Goal: Answer question/provide support: Answer question/provide support

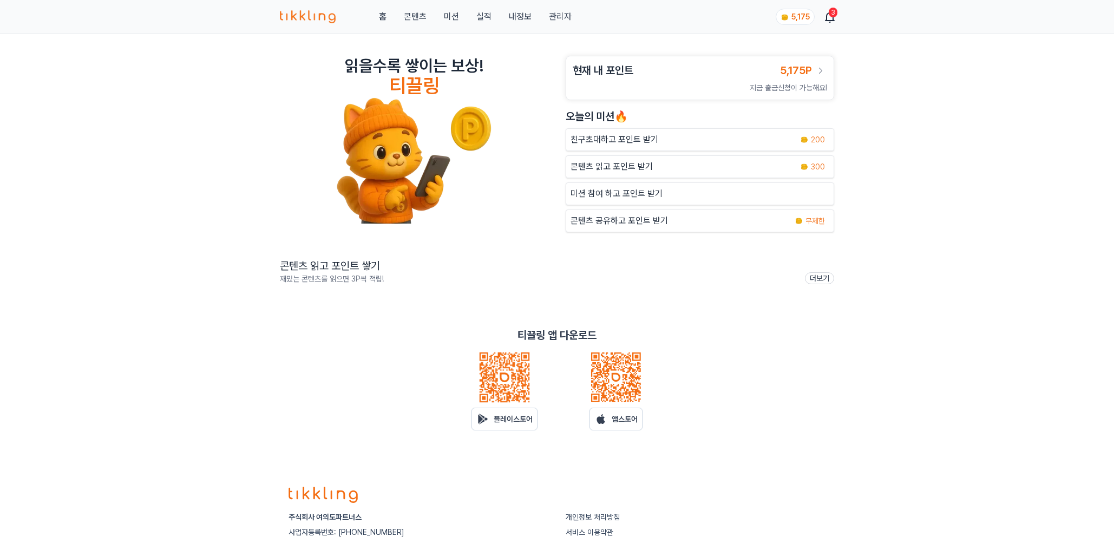
click at [480, 50] on div "읽을수록 쌓이는 보상! 티끌링 현재 내 포인트 5,175P 지금 출금신청이 가능해요! [DATE]의 미션🔥 친구초대하고 포인트 받기 200 콘…" at bounding box center [557, 251] width 1114 height 435
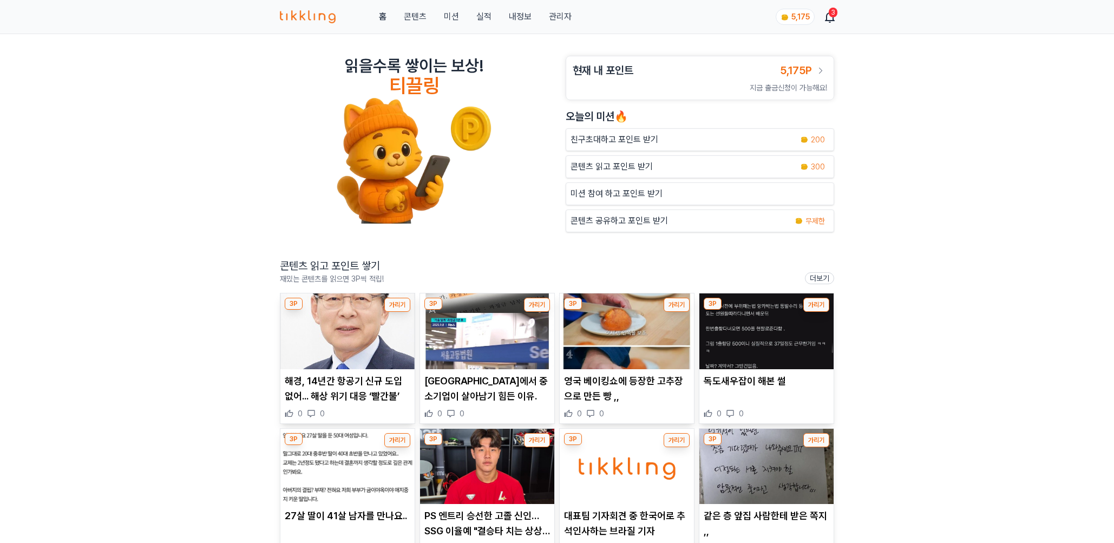
click at [551, 15] on link "관리자" at bounding box center [560, 16] width 23 height 13
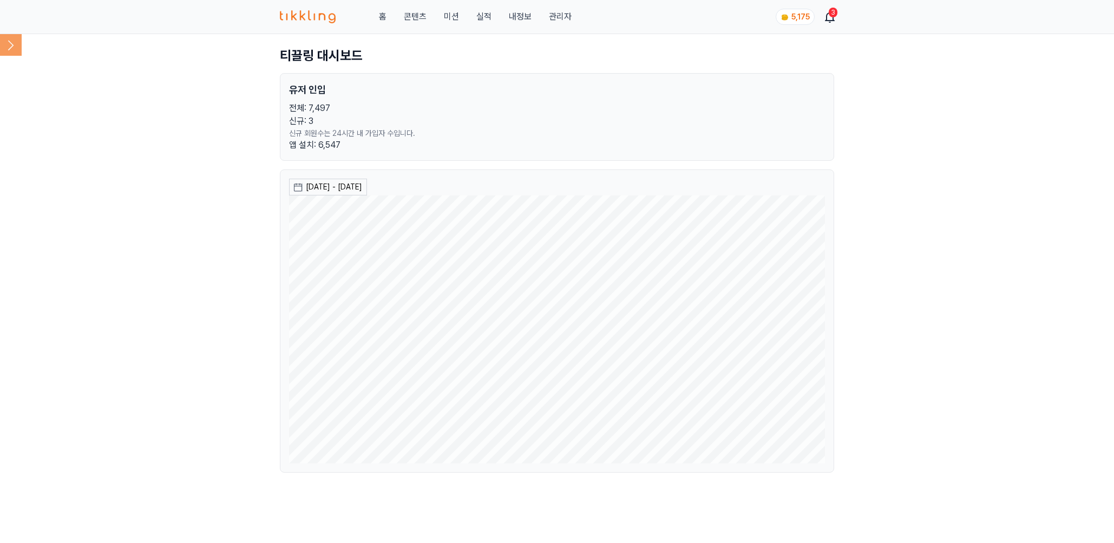
click at [10, 45] on icon at bounding box center [11, 45] width 22 height 22
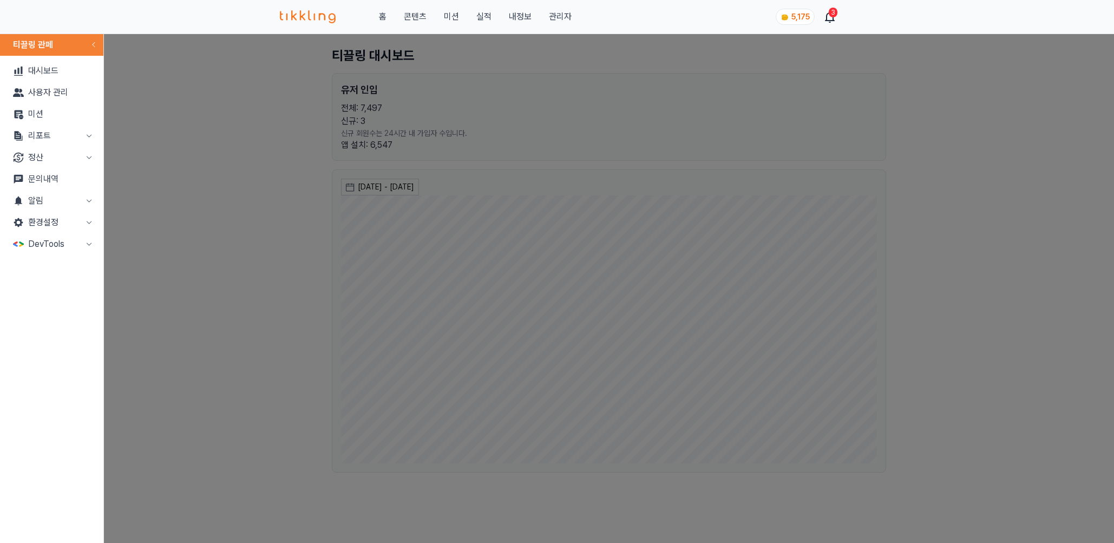
click at [54, 169] on link "문의내역" at bounding box center [51, 179] width 95 height 22
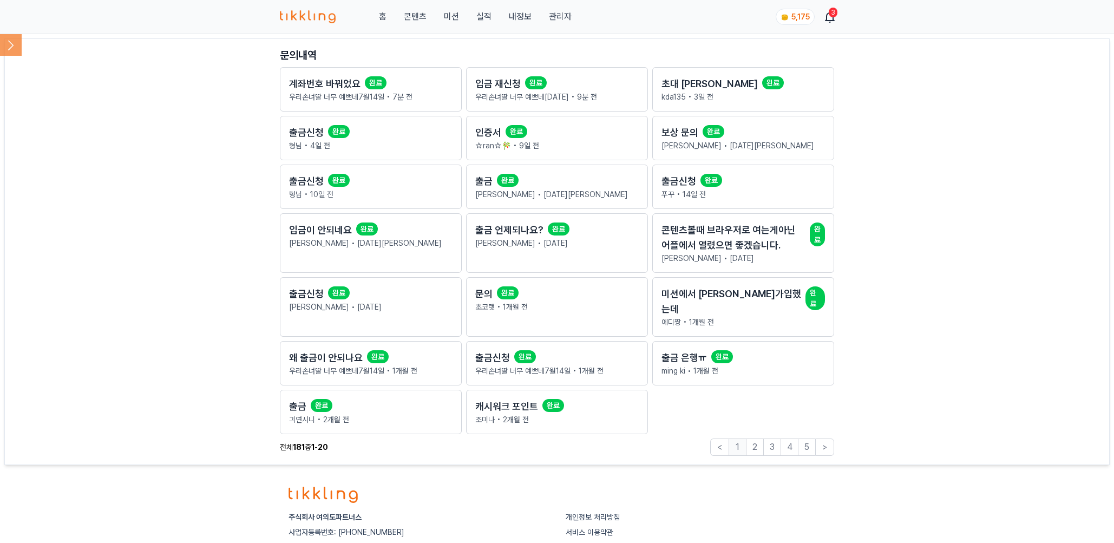
click at [177, 214] on main "문의내역 계좌번호 바꿔었요 완료 우리손녀딸 너무 예쁘네[DATE] • 7분 전 입금 재신청 완료 우리손녀딸 너무 예쁘네[DATE] • 9분 전…" at bounding box center [556, 251] width 1105 height 426
click at [352, 139] on div "출금신청 완료" at bounding box center [370, 132] width 163 height 15
click at [176, 166] on main "문의내역 계좌번호 바꿔었요 완료 우리손녀딸 너무 예쁘네[DATE] • 7분 전 입금 재신청 완료 우리손녀딸 너무 예쁘네[DATE] • 9분 전…" at bounding box center [556, 251] width 1105 height 426
click at [154, 206] on main "문의내역 계좌번호 바꿔었요 완료 우리손녀딸 너무 예쁘네[DATE] • 7분 전 입금 재신청 완료 우리손녀딸 너무 예쁘네[DATE] • 9분 전…" at bounding box center [556, 251] width 1105 height 426
click at [354, 193] on p "형님 • 10일 전" at bounding box center [370, 194] width 163 height 11
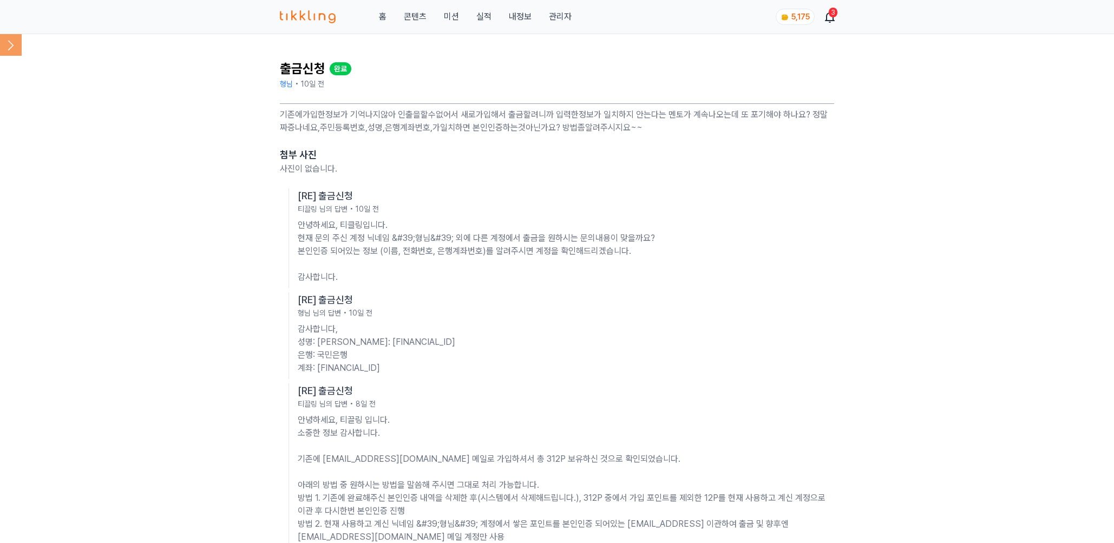
scroll to position [341, 0]
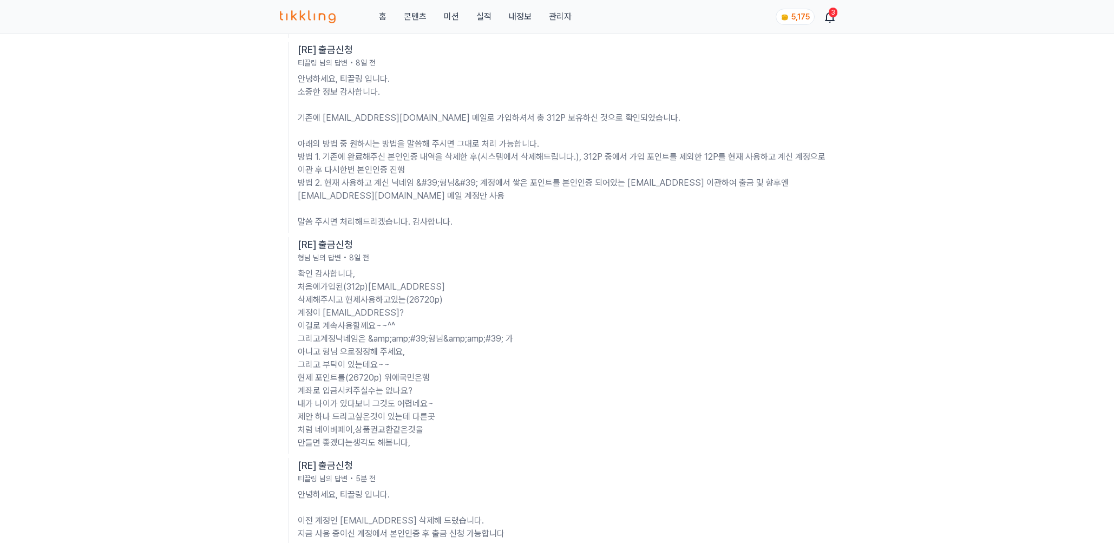
click at [602, 215] on p "안녕하세요, 티끌링 입니다. 소중한 정보 감사합니다. 기존에 [EMAIL_ADDRESS][DOMAIN_NAME] 메일로 가입하셔서 총 312P…" at bounding box center [566, 151] width 536 height 156
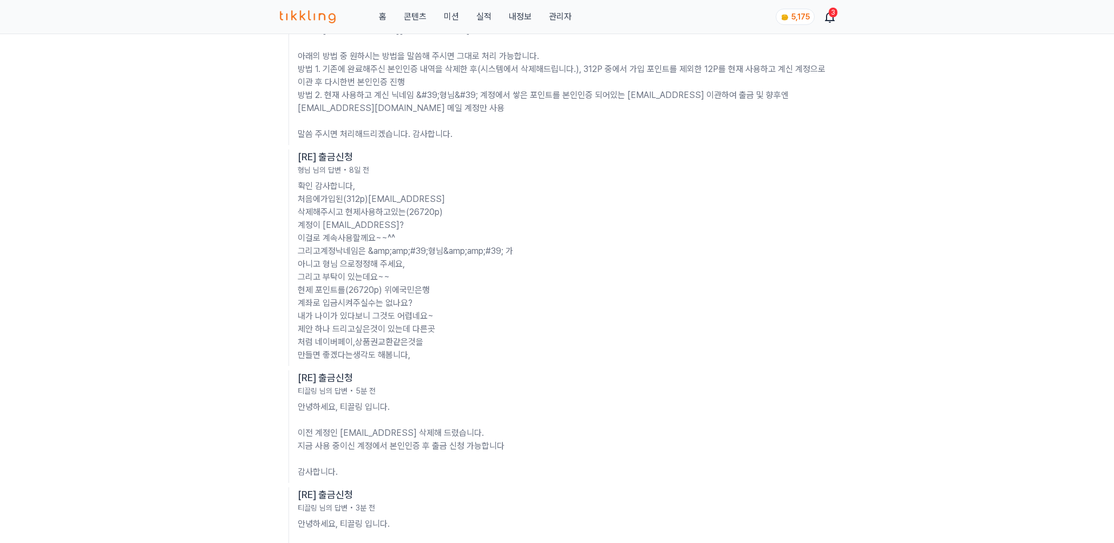
click at [250, 308] on div "출금신청 완료 형님 • [DATE] 기존에가입한정보가 기억나지않아 인출을할수없어서 새로가입해서 출금할려니까 입력한정보가 일치하지 안는다는 멘토…" at bounding box center [557, 241] width 1114 height 1271
click at [234, 280] on div "출금신청 완료 형님 • [DATE] 기존에가입한정보가 기억나지않아 인출을할수없어서 새로가입해서 출금할려니까 입력한정보가 일치하지 안는다는 멘토…" at bounding box center [557, 241] width 1114 height 1271
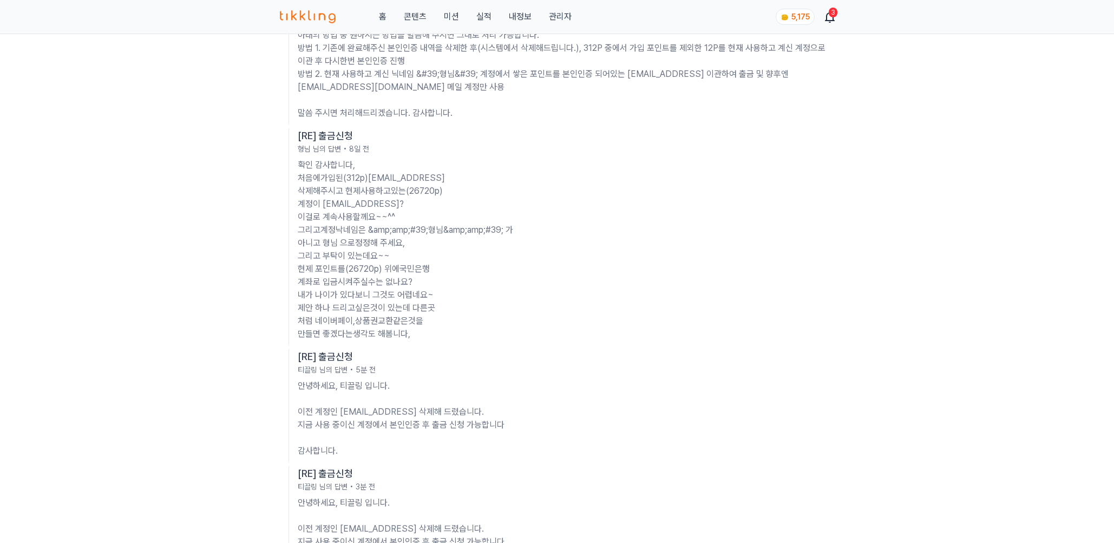
scroll to position [464, 0]
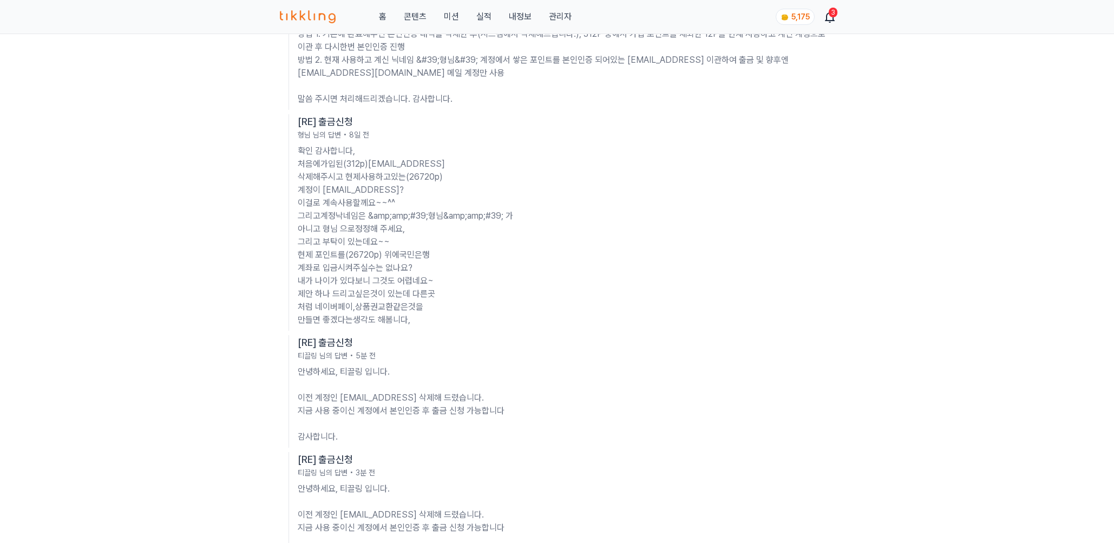
click at [260, 295] on div "출금신청 완료 형님 • [DATE] 기존에가입한정보가 기억나지않아 인출을할수없어서 새로가입해서 출금할려니까 입력한정보가 일치하지 안는다는 멘토…" at bounding box center [557, 205] width 1114 height 1271
click at [241, 314] on div "출금신청 완료 형님 • [DATE] 기존에가입한정보가 기억나지않아 인출을할수없어서 새로가입해서 출금할려니까 입력한정보가 일치하지 안는다는 멘토…" at bounding box center [557, 205] width 1114 height 1271
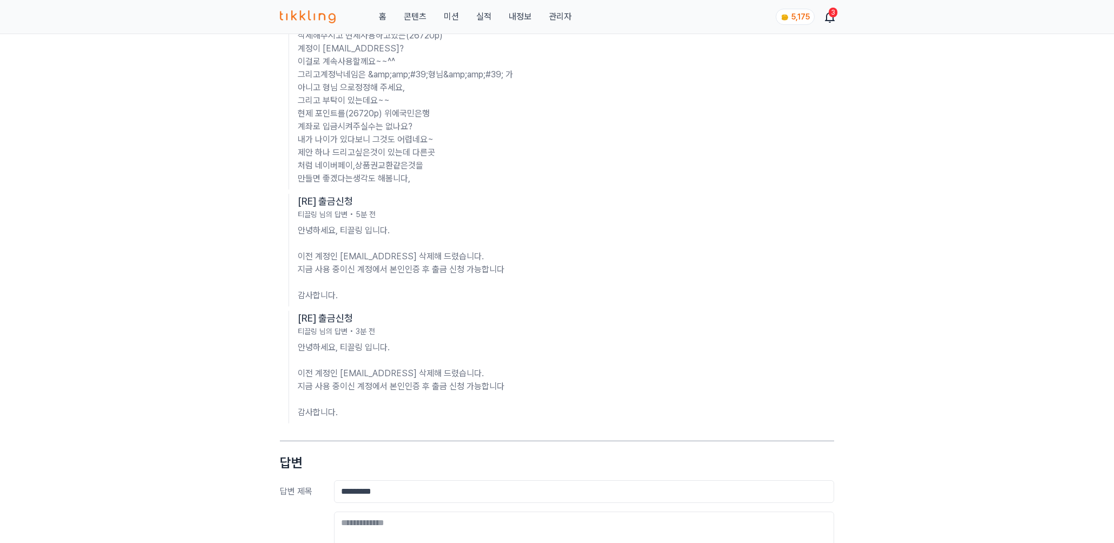
click at [237, 309] on div "출금신청 완료 형님 • [DATE] 기존에가입한정보가 기억나지않아 인출을할수없어서 새로가입해서 출금할려니까 입력한정보가 일치하지 안는다는 멘토…" at bounding box center [557, 64] width 1114 height 1271
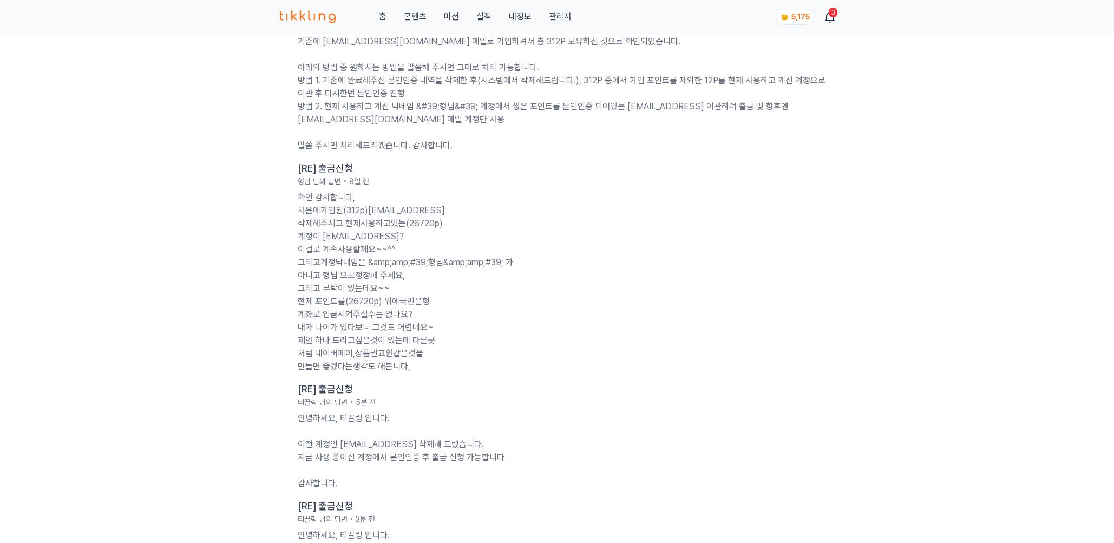
scroll to position [410, 0]
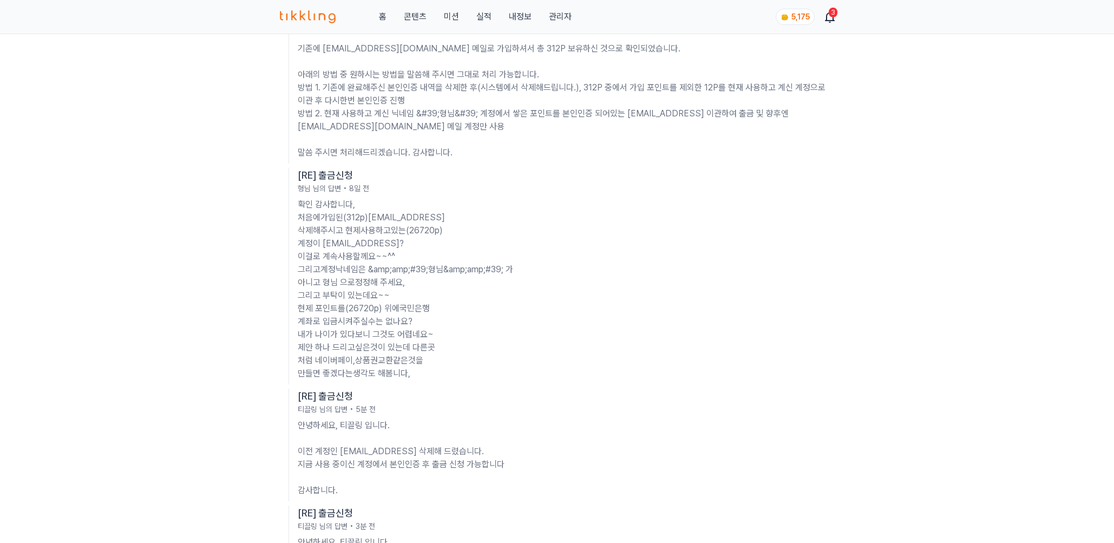
click at [218, 289] on div "출금신청 완료 형님 • [DATE] 기존에가입한정보가 기억나지않아 인출을할수없어서 새로가입해서 출금할려니까 입력한정보가 일치하지 안는다는 멘토…" at bounding box center [557, 259] width 1114 height 1271
